Goal: Task Accomplishment & Management: Manage account settings

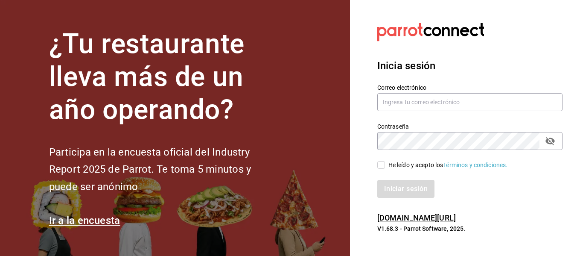
click at [4, 188] on section "¿Tu restaurante lleva más de un año operando? Participa en la encuesta oficial …" at bounding box center [175, 128] width 350 height 256
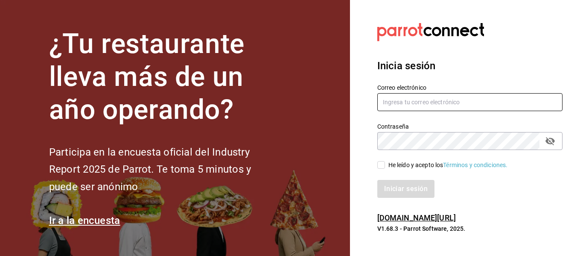
click at [427, 94] on input "text" at bounding box center [470, 102] width 185 height 18
type input "kchalita@hotmail.com"
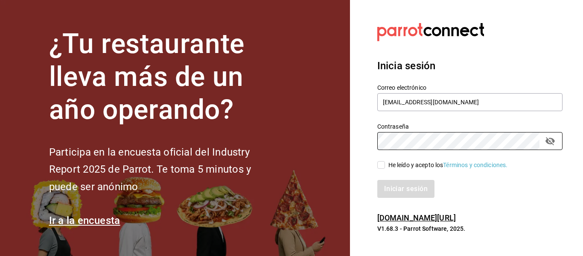
click at [381, 168] on input "He leído y acepto los Términos y condiciones." at bounding box center [382, 165] width 8 height 8
checkbox input "true"
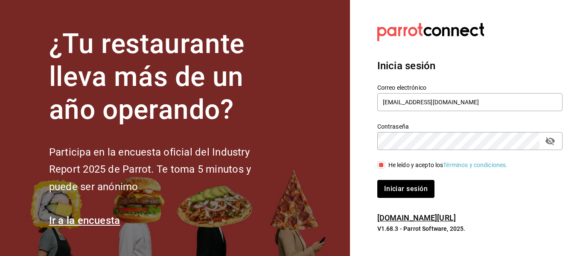
click at [378, 180] on button "Iniciar sesión" at bounding box center [406, 189] width 57 height 18
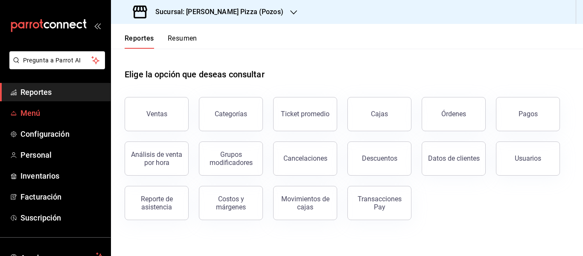
click at [37, 115] on span "Menú" at bounding box center [61, 113] width 83 height 12
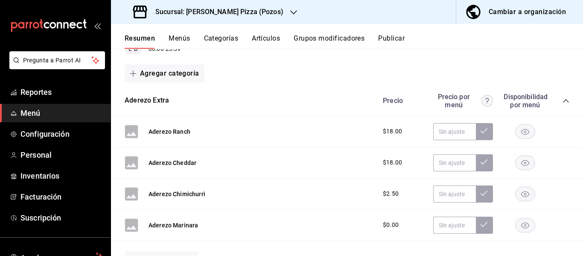
scroll to position [128, 0]
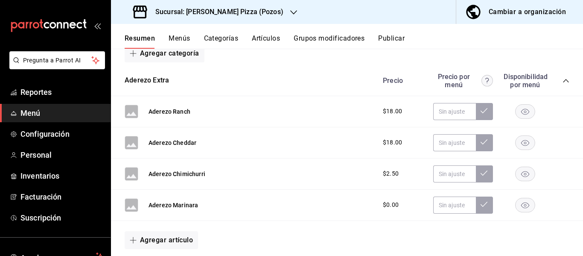
click at [515, 9] on div "Cambiar a organización" at bounding box center [527, 12] width 77 height 12
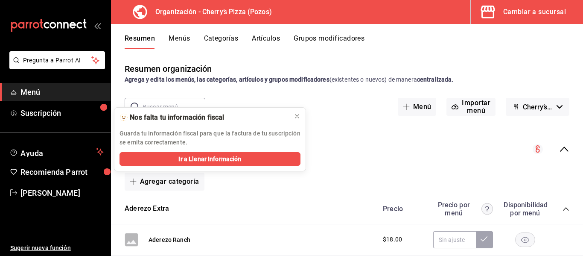
click at [559, 146] on icon "collapse-menu-row" at bounding box center [564, 149] width 10 height 10
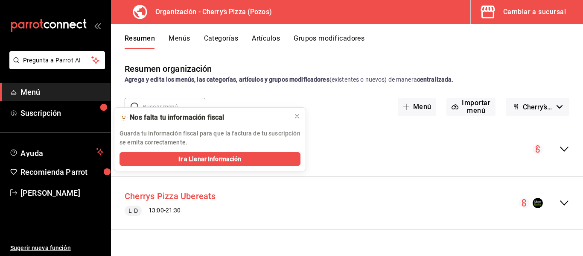
click at [180, 201] on button "Cherrys Pizza Ubereats" at bounding box center [170, 196] width 91 height 12
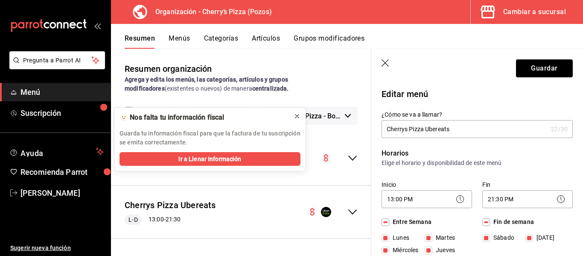
click at [301, 115] on button at bounding box center [297, 116] width 14 height 14
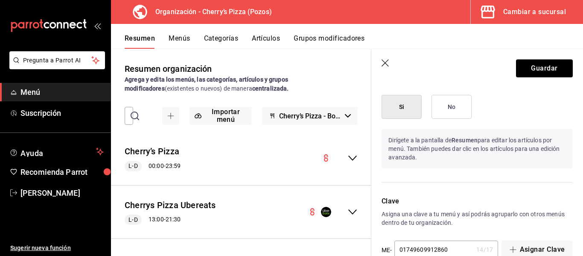
scroll to position [661, 0]
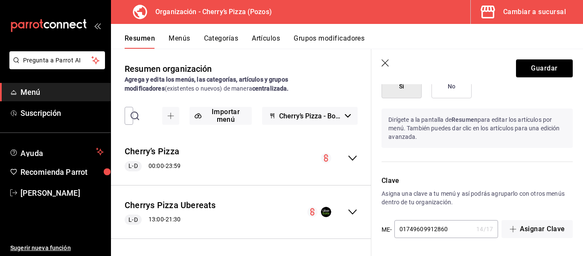
click at [384, 61] on icon "button" at bounding box center [385, 62] width 7 height 7
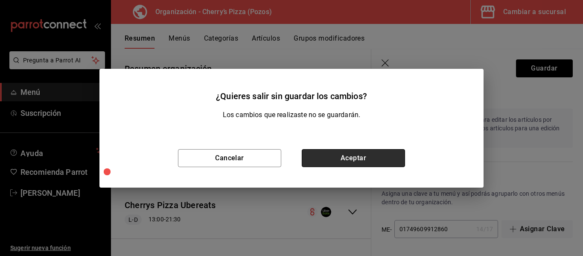
click at [373, 151] on button "Aceptar" at bounding box center [353, 158] width 103 height 18
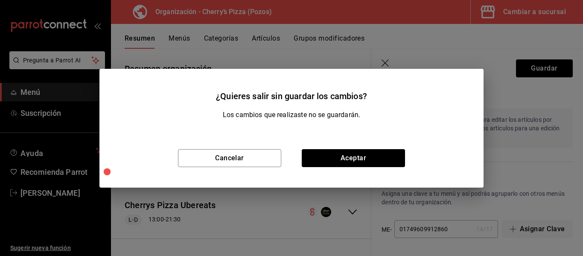
checkbox input "false"
type input "1756168368559"
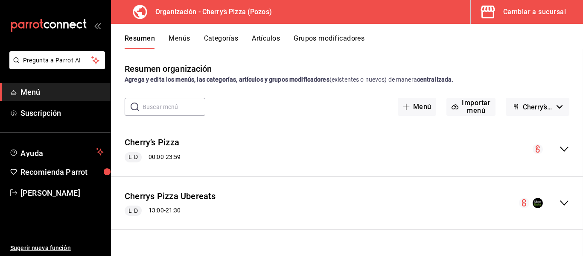
checkbox input "false"
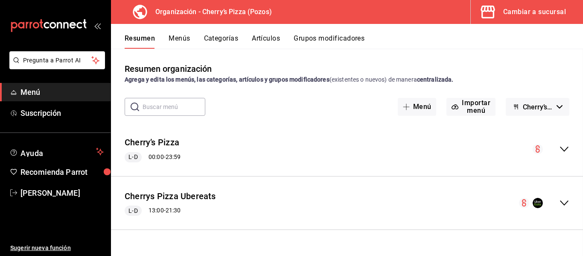
checkbox input "false"
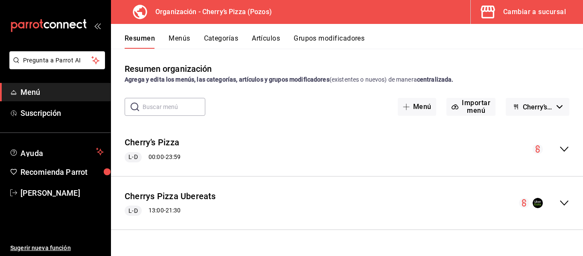
drag, startPoint x: 563, startPoint y: 202, endPoint x: 359, endPoint y: 212, distance: 204.0
click at [359, 212] on div "Cherrys Pizza Ubereats L-D 13:00 - 21:30" at bounding box center [347, 203] width 472 height 40
click at [559, 201] on icon "collapse-menu-row" at bounding box center [564, 203] width 10 height 10
click at [534, 106] on span "Cherry’s Pizza - Borrador" at bounding box center [538, 107] width 30 height 8
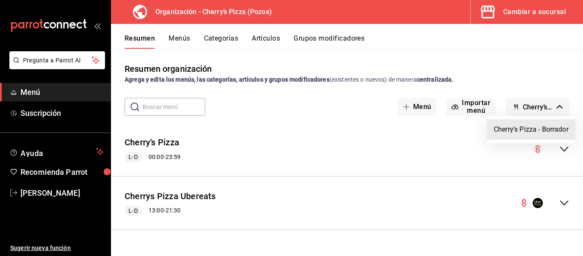
click at [452, 211] on div at bounding box center [291, 128] width 583 height 256
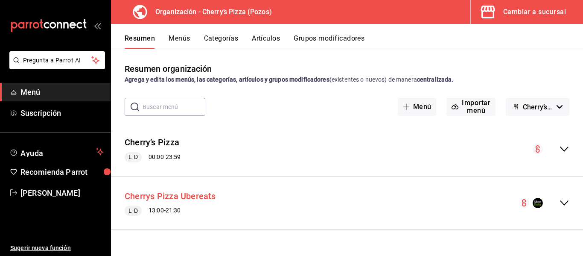
click at [161, 197] on button "Cherrys Pizza Ubereats" at bounding box center [170, 196] width 91 height 12
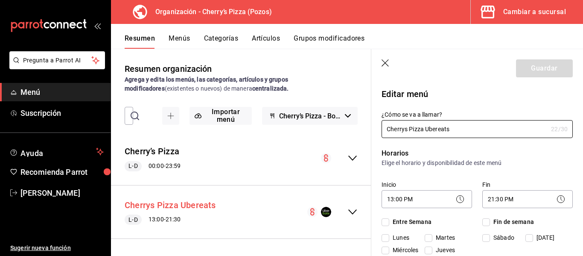
checkbox input "true"
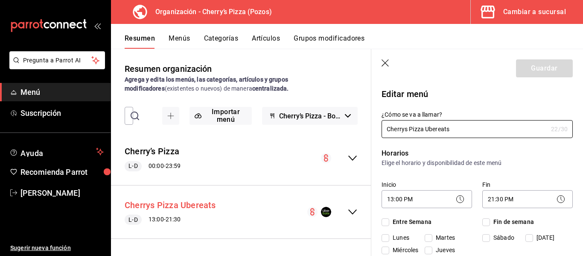
checkbox input "true"
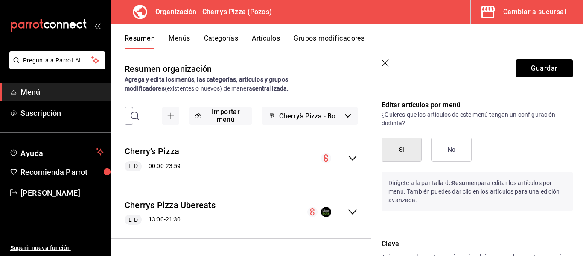
scroll to position [661, 0]
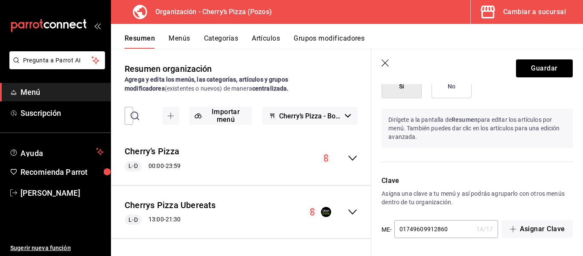
click at [386, 61] on icon "button" at bounding box center [386, 63] width 9 height 9
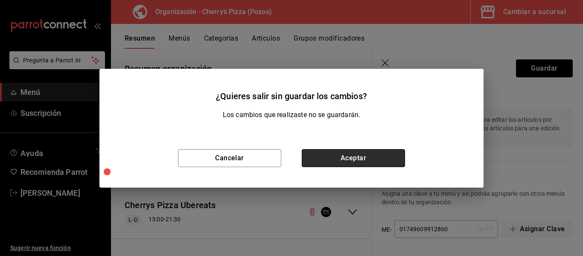
click at [331, 160] on button "Aceptar" at bounding box center [353, 158] width 103 height 18
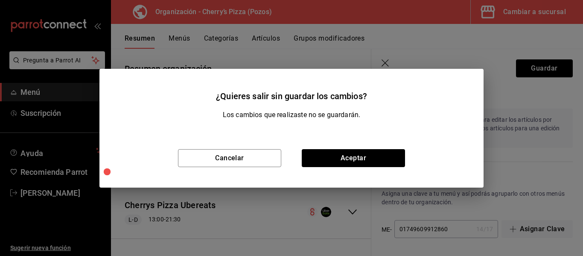
checkbox input "false"
type input "1756168388552"
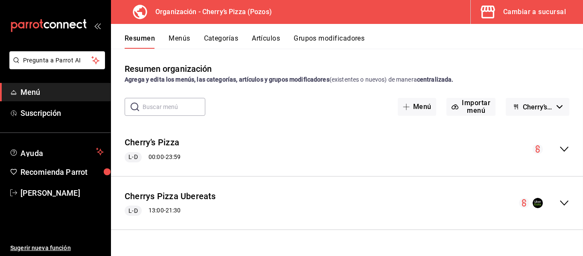
checkbox input "false"
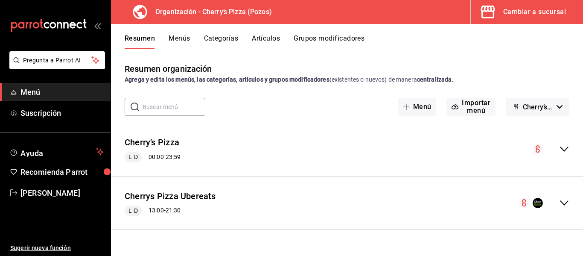
checkbox input "false"
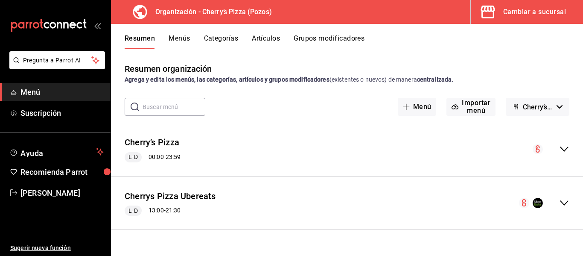
click at [173, 38] on button "Menús" at bounding box center [179, 41] width 21 height 15
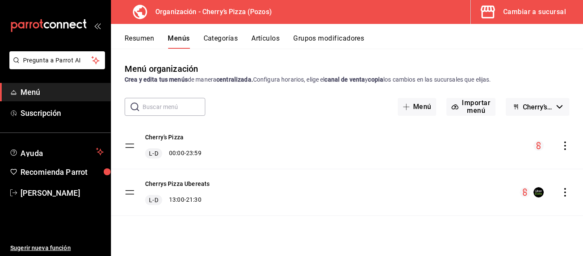
click at [565, 194] on icon "actions" at bounding box center [565, 192] width 9 height 9
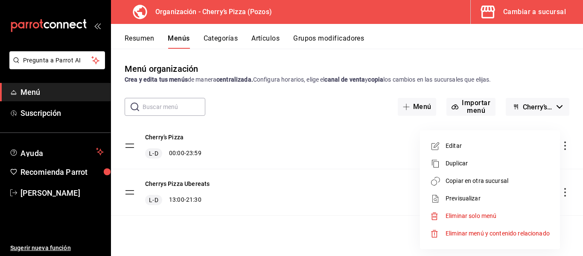
click at [491, 182] on span "Copiar en otra sucursal" at bounding box center [498, 180] width 104 height 9
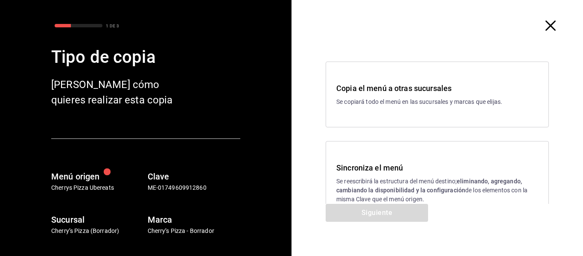
click at [491, 99] on p "Se copiará todo el menú en las sucursales y marcas que elijas." at bounding box center [438, 101] width 202 height 9
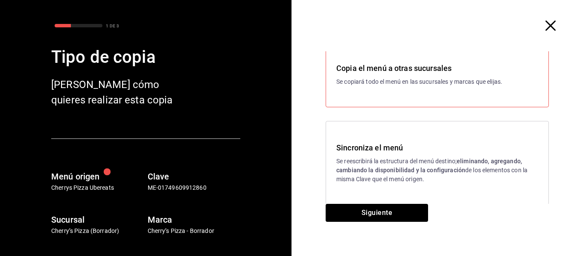
scroll to position [31, 0]
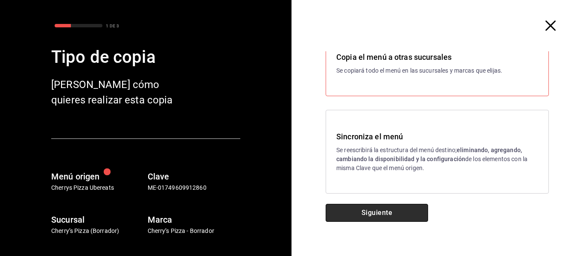
click at [381, 216] on button "Siguiente" at bounding box center [377, 213] width 102 height 18
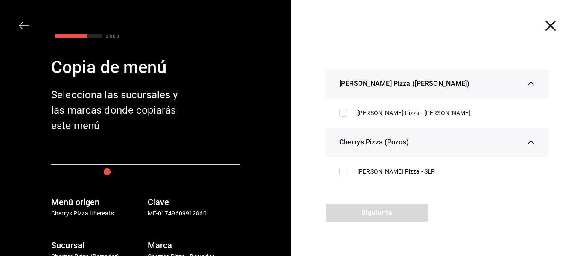
scroll to position [0, 0]
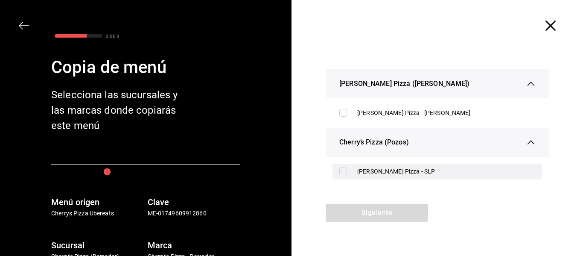
click at [348, 173] on label at bounding box center [345, 171] width 11 height 8
click at [347, 173] on input "checkbox" at bounding box center [344, 171] width 8 height 8
click at [343, 174] on input "checkbox" at bounding box center [344, 171] width 8 height 8
checkbox input "true"
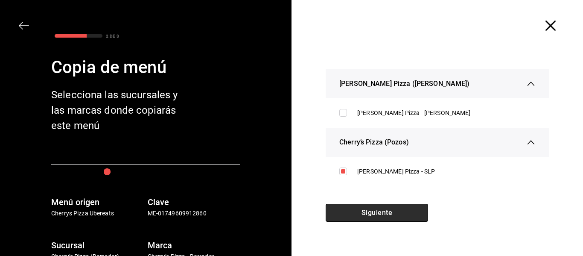
click at [375, 215] on button "Siguiente" at bounding box center [377, 213] width 102 height 18
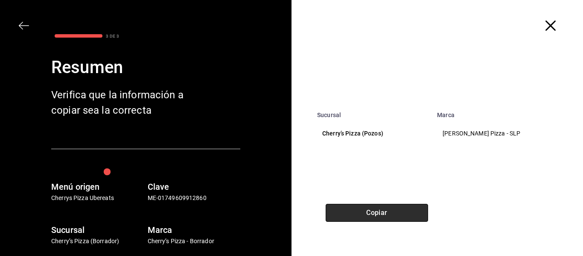
click at [399, 213] on button "Copiar" at bounding box center [377, 213] width 102 height 18
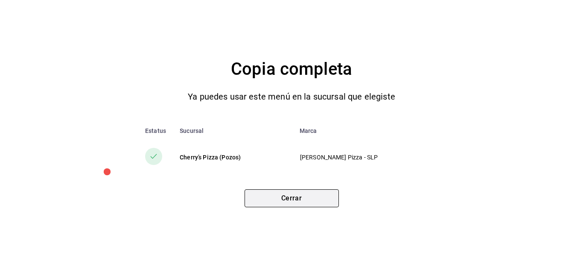
click at [288, 197] on button "Cerrar" at bounding box center [292, 198] width 94 height 18
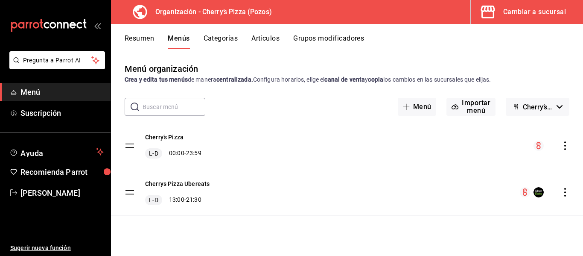
click at [153, 37] on button "Resumen" at bounding box center [139, 41] width 29 height 15
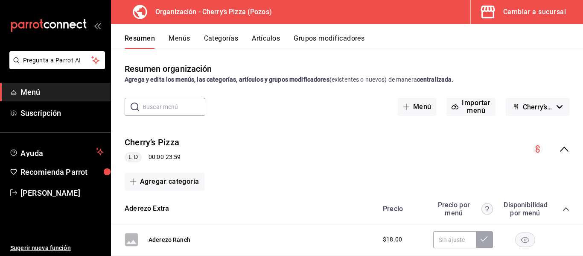
click at [175, 42] on button "Menús" at bounding box center [179, 41] width 21 height 15
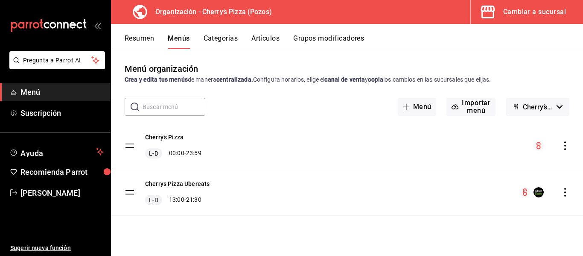
click at [537, 6] on div "Cambiar a sucursal" at bounding box center [534, 12] width 63 height 12
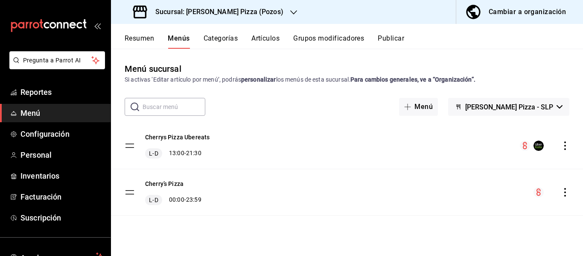
click at [290, 15] on icon "button" at bounding box center [293, 12] width 7 height 7
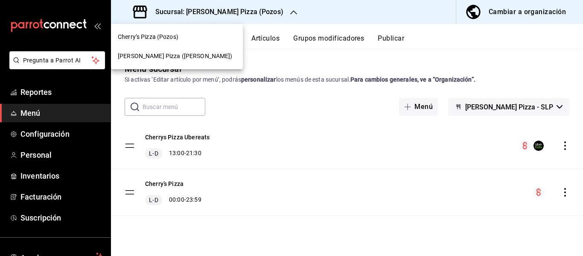
click at [346, 231] on div at bounding box center [291, 128] width 583 height 256
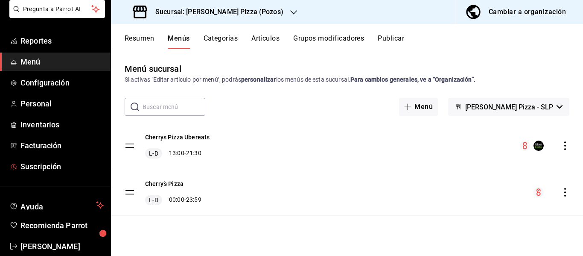
scroll to position [67, 0]
